Goal: Information Seeking & Learning: Learn about a topic

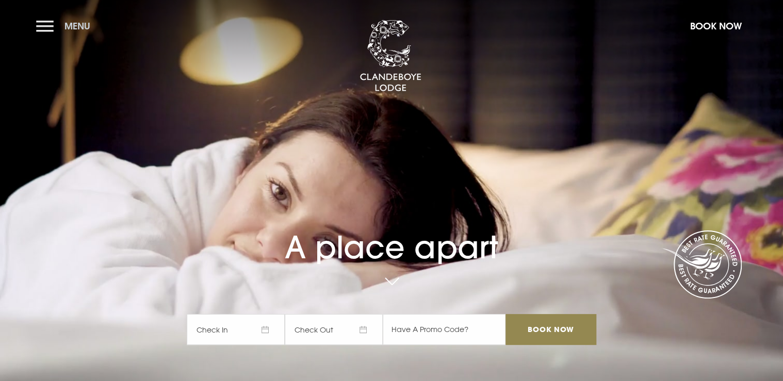
click at [43, 21] on button "Menu" at bounding box center [65, 26] width 59 height 22
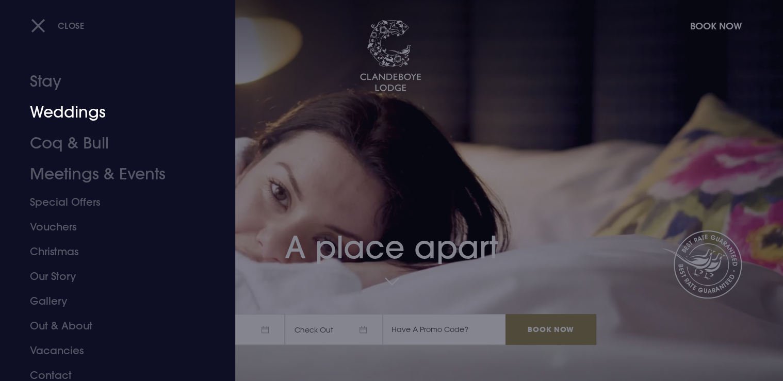
click at [77, 108] on link "Weddings" at bounding box center [111, 112] width 163 height 31
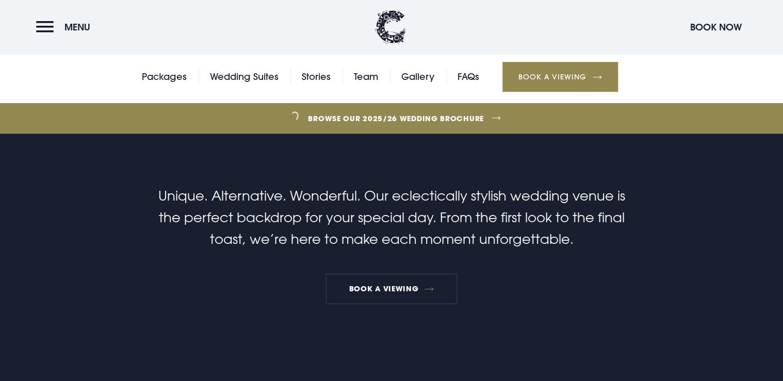
scroll to position [165, 0]
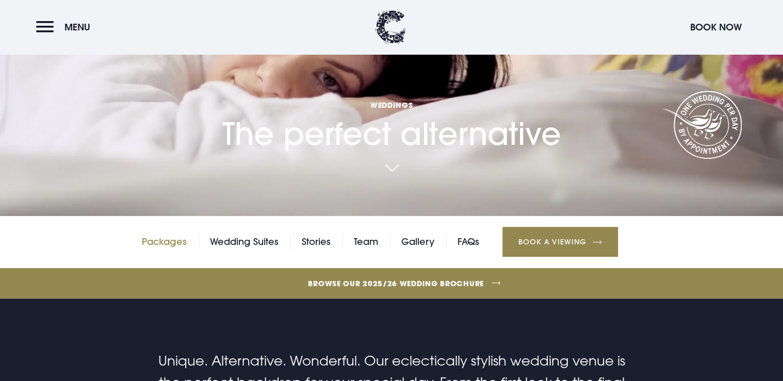
click at [163, 246] on link "Packages" at bounding box center [164, 241] width 45 height 15
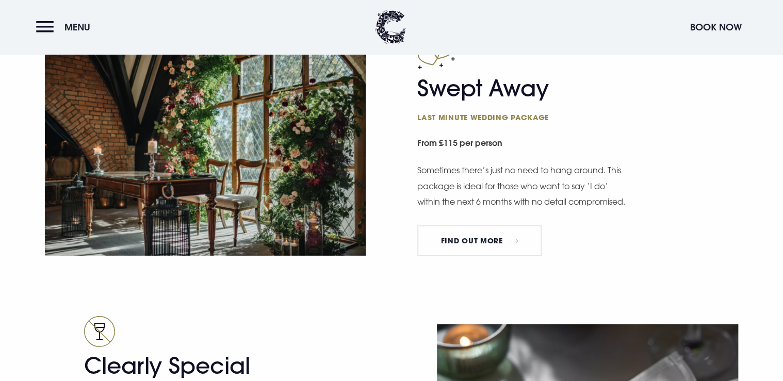
scroll to position [1527, 0]
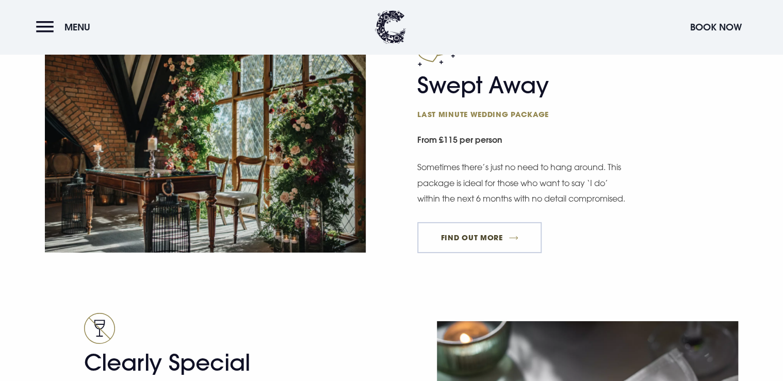
click at [480, 253] on link "FIND OUT MORE" at bounding box center [479, 237] width 124 height 31
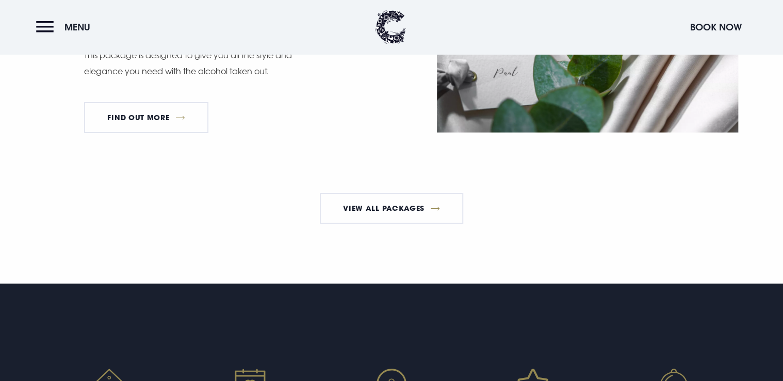
scroll to position [1982, 0]
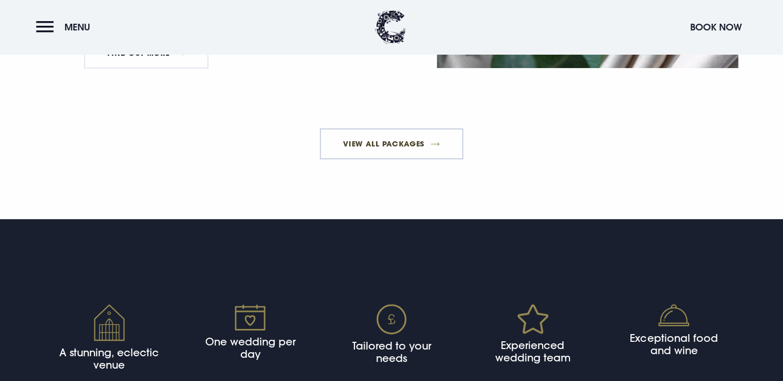
click at [379, 155] on link "View All Packages" at bounding box center [392, 143] width 144 height 31
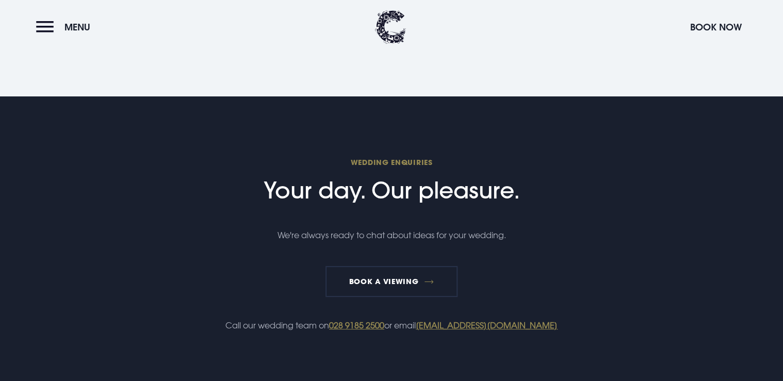
scroll to position [1693, 0]
